Goal: Find specific page/section: Find specific page/section

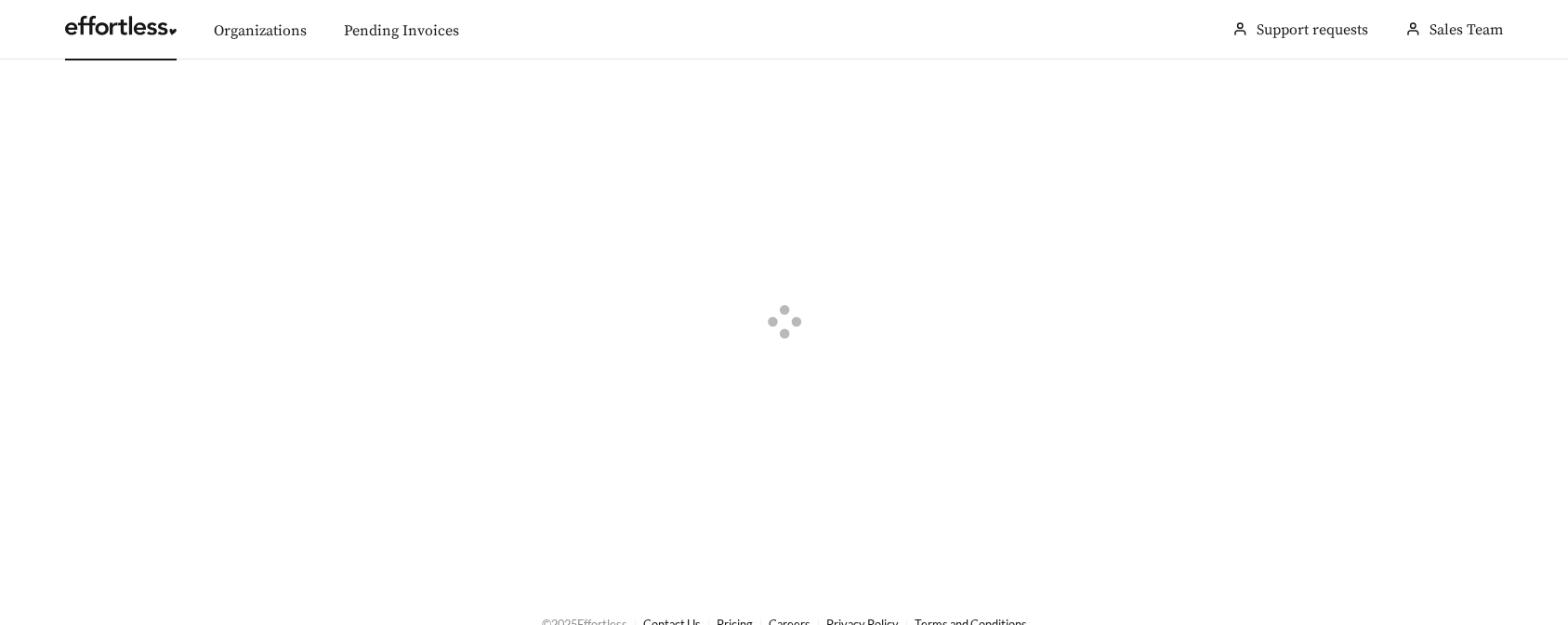
click at [138, 33] on link at bounding box center [120, 31] width 112 height 19
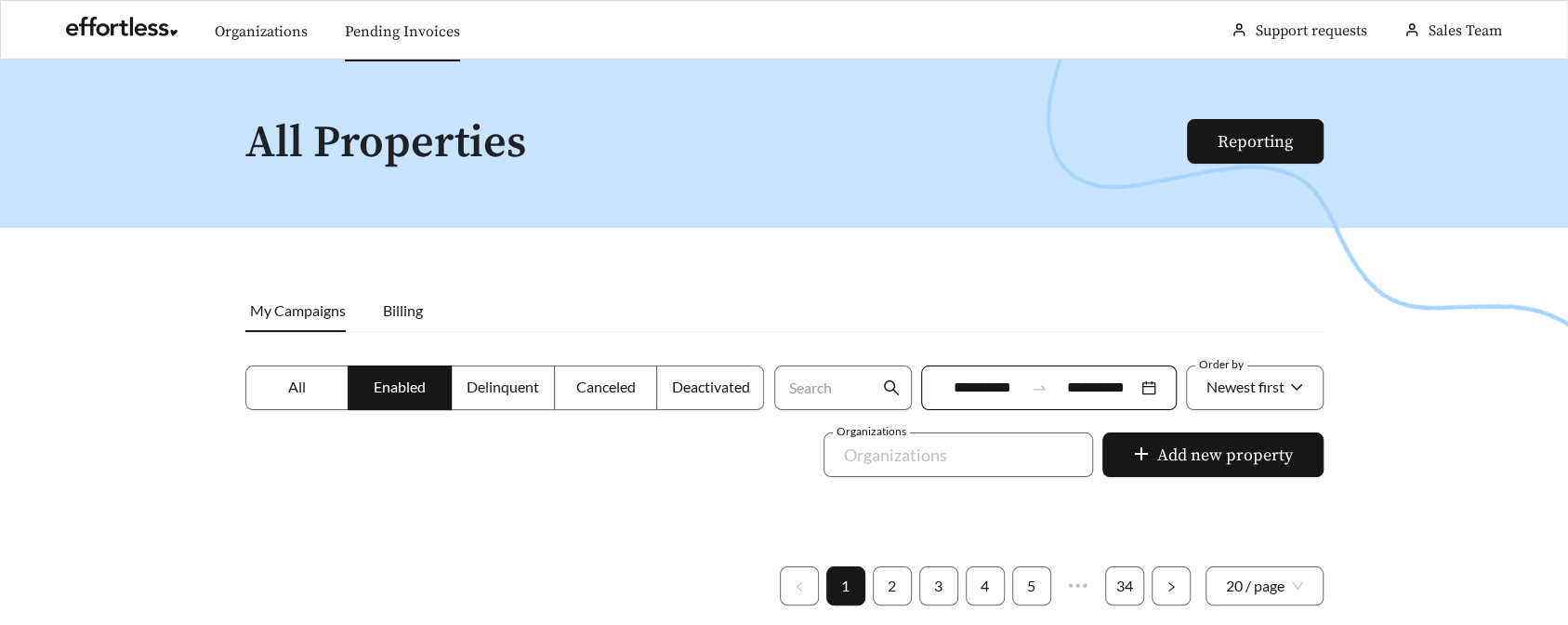
click at [404, 35] on link "Pending Invoices" at bounding box center [402, 32] width 115 height 19
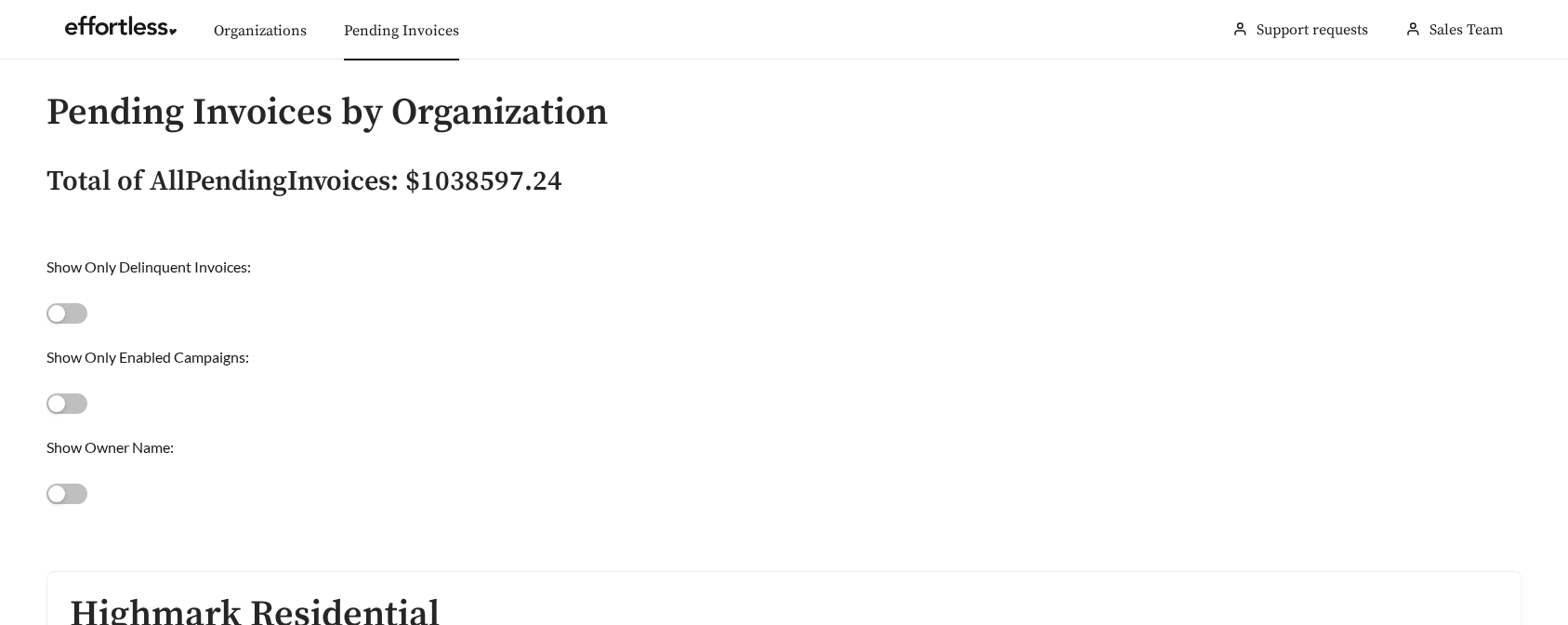
click at [286, 28] on link "Organizations" at bounding box center [261, 31] width 93 height 19
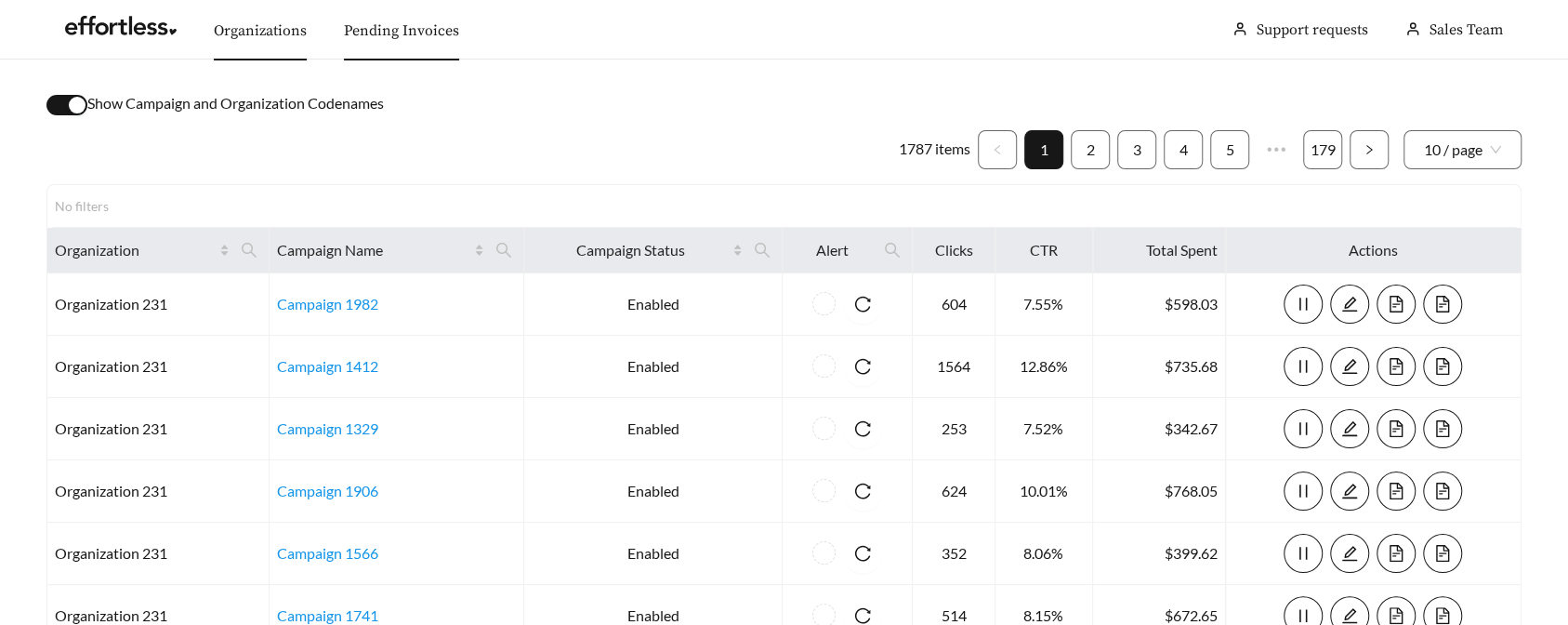
click at [436, 40] on link "Pending Invoices" at bounding box center [402, 31] width 115 height 19
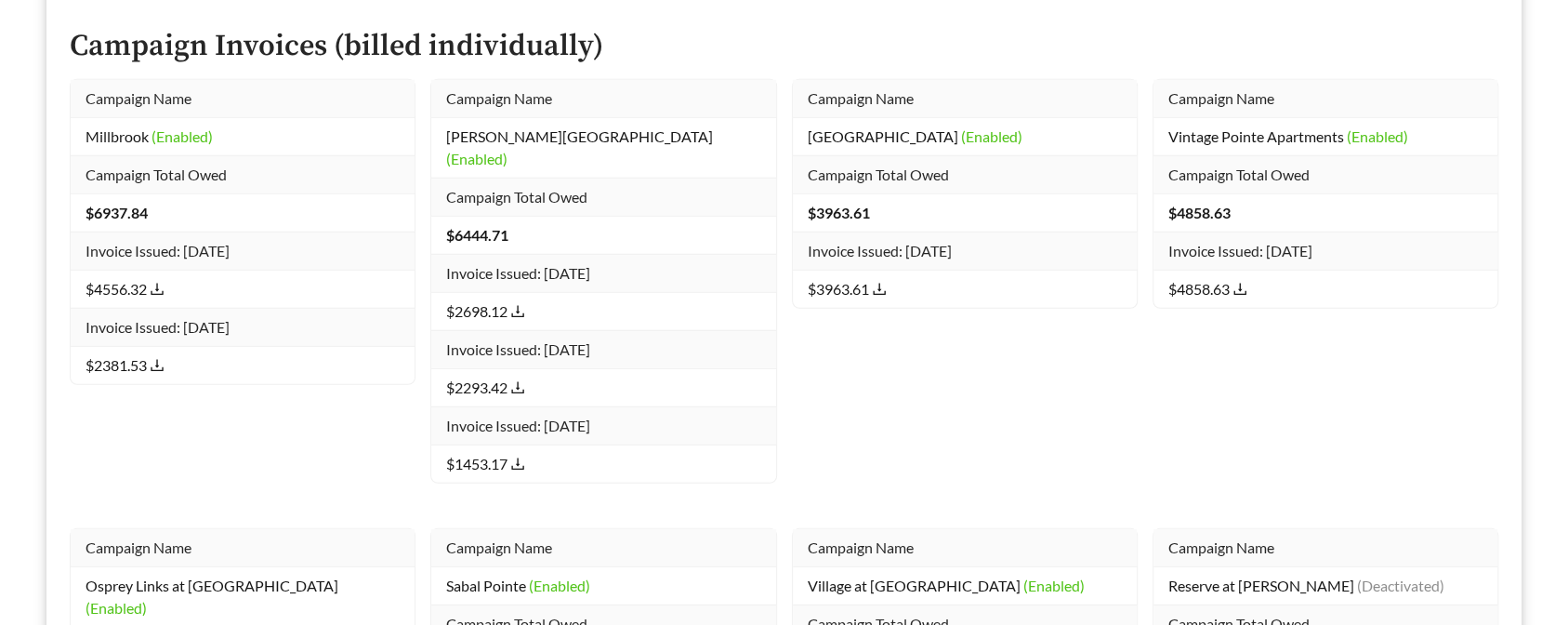
scroll to position [12997, 0]
